Goal: Task Accomplishment & Management: Complete application form

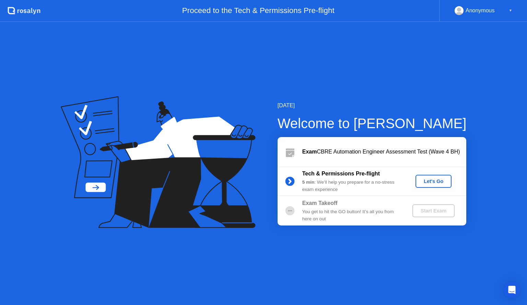
click at [433, 182] on div "Let's Go" at bounding box center [433, 181] width 31 height 5
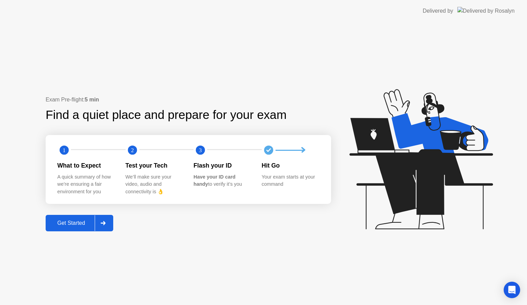
click at [70, 221] on div "Get Started" at bounding box center [71, 223] width 47 height 6
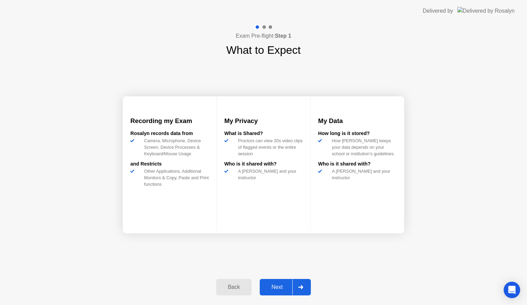
click at [284, 286] on div "Next" at bounding box center [277, 287] width 31 height 6
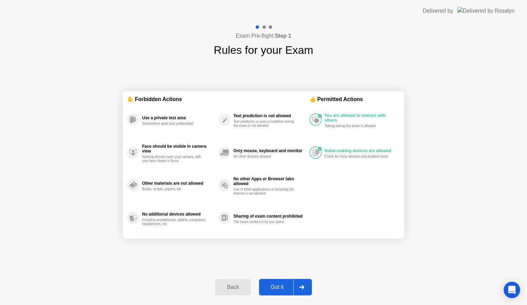
click at [273, 284] on div "Got it" at bounding box center [277, 287] width 32 height 6
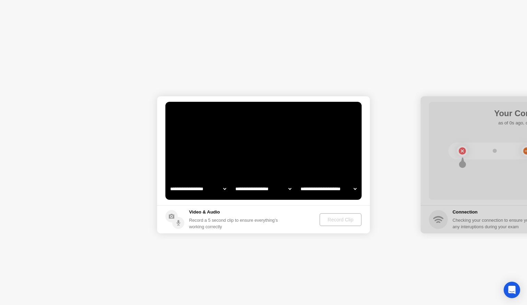
select select "**********"
select select "*******"
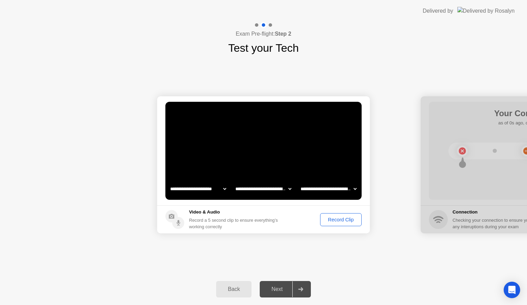
click at [335, 219] on div "Record Clip" at bounding box center [340, 219] width 37 height 5
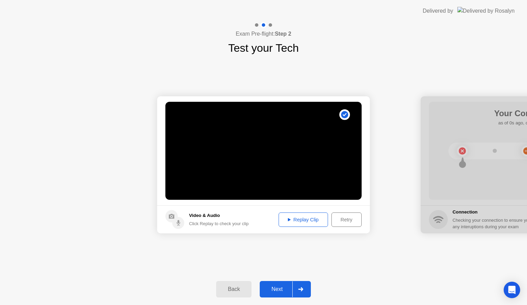
click at [275, 289] on div "Next" at bounding box center [277, 289] width 31 height 6
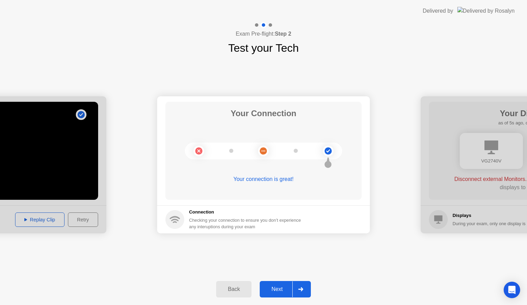
click at [272, 282] on button "Next" at bounding box center [285, 289] width 51 height 16
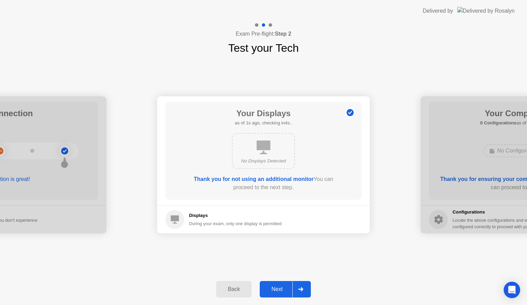
click at [277, 286] on div "Next" at bounding box center [277, 289] width 31 height 6
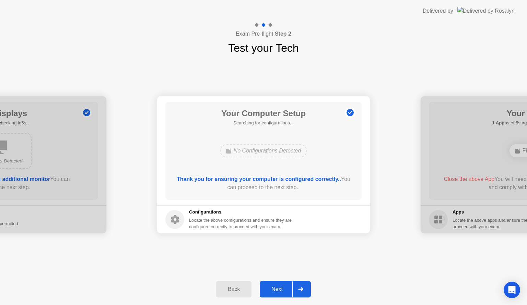
click at [277, 287] on div "Next" at bounding box center [277, 289] width 31 height 6
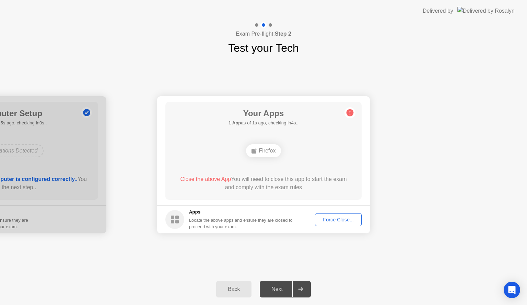
drag, startPoint x: 339, startPoint y: 222, endPoint x: 257, endPoint y: 234, distance: 82.9
click at [344, 220] on div "Force Close..." at bounding box center [338, 219] width 42 height 5
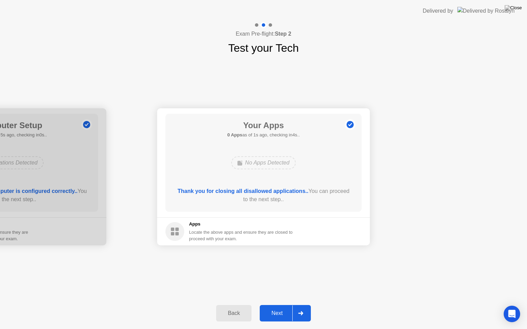
click at [173, 152] on div "Your Apps 0 Apps as of 1s ago, checking in4s.. No Apps Detected Thank you for c…" at bounding box center [263, 163] width 196 height 98
click at [276, 305] on button "Next" at bounding box center [285, 313] width 51 height 16
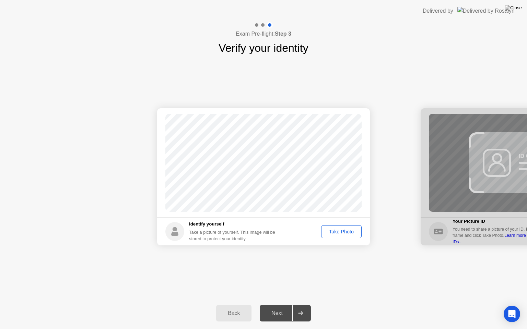
click at [332, 231] on div "Take Photo" at bounding box center [341, 231] width 36 height 5
click at [278, 305] on button "Next" at bounding box center [285, 313] width 51 height 16
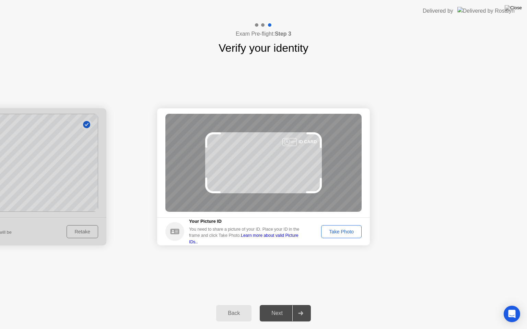
click at [344, 232] on div "Take Photo" at bounding box center [341, 231] width 36 height 5
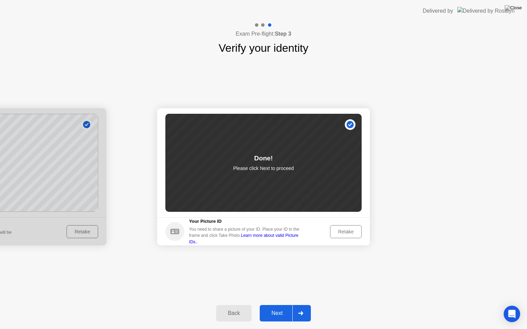
click at [285, 305] on button "Next" at bounding box center [285, 313] width 51 height 16
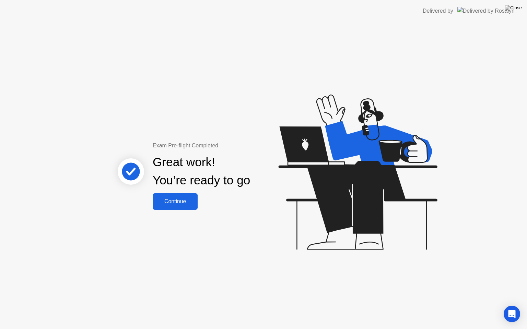
click at [184, 198] on div "Continue" at bounding box center [175, 201] width 41 height 6
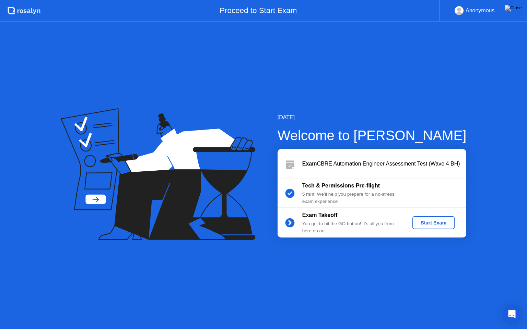
click at [432, 224] on div "Start Exam" at bounding box center [433, 222] width 37 height 5
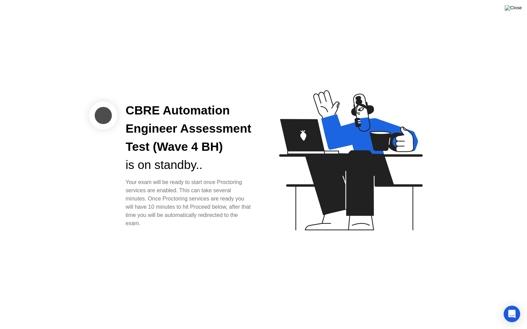
click at [514, 11] on img at bounding box center [512, 7] width 17 height 5
